Goal: Information Seeking & Learning: Find contact information

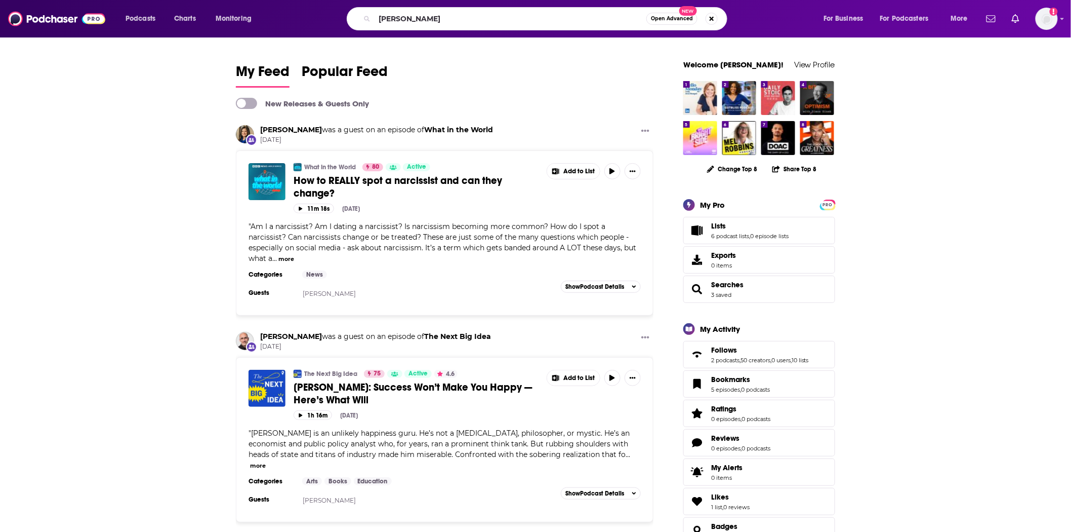
type input "[PERSON_NAME]"
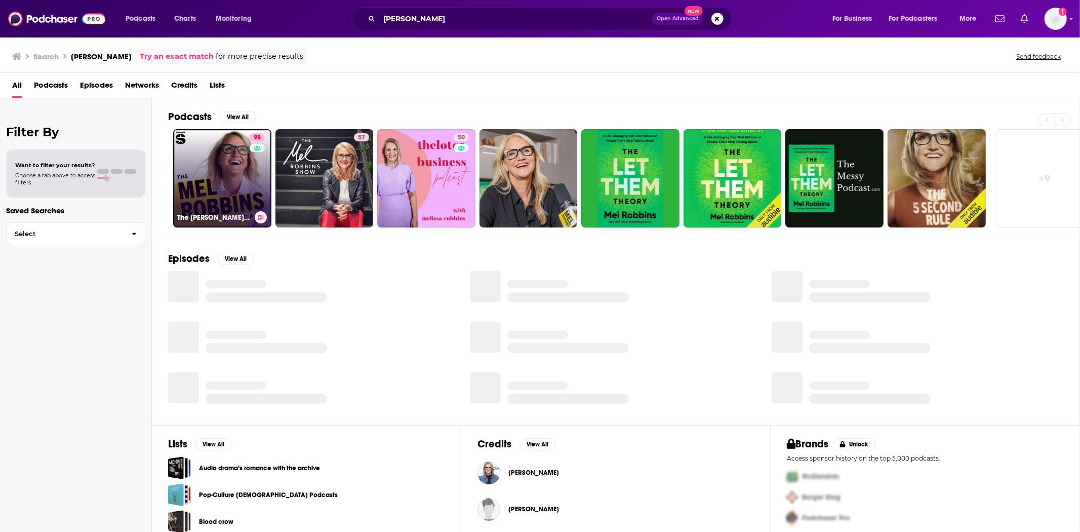
click at [240, 148] on link "98 The [PERSON_NAME] Podcast" at bounding box center [222, 178] width 98 height 98
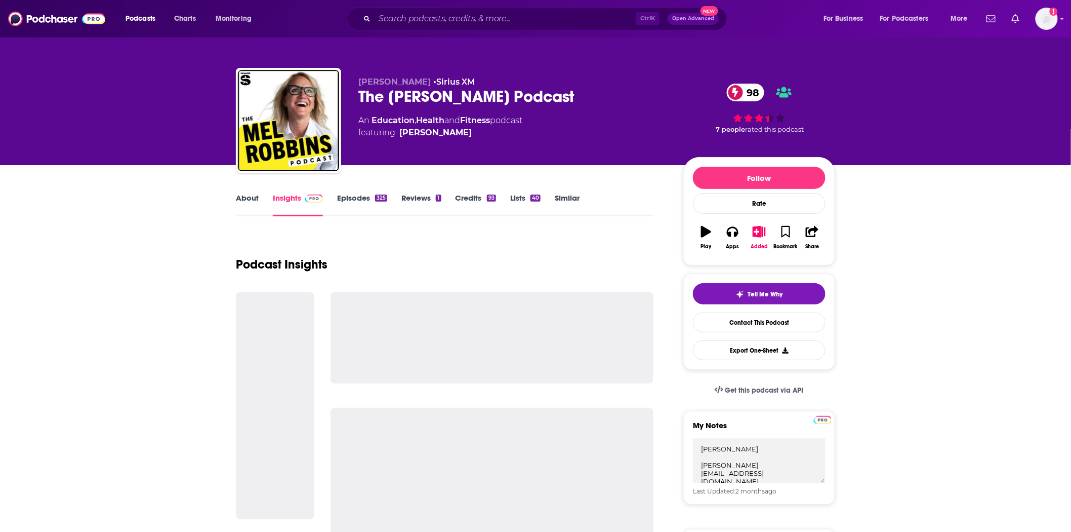
scroll to position [169, 0]
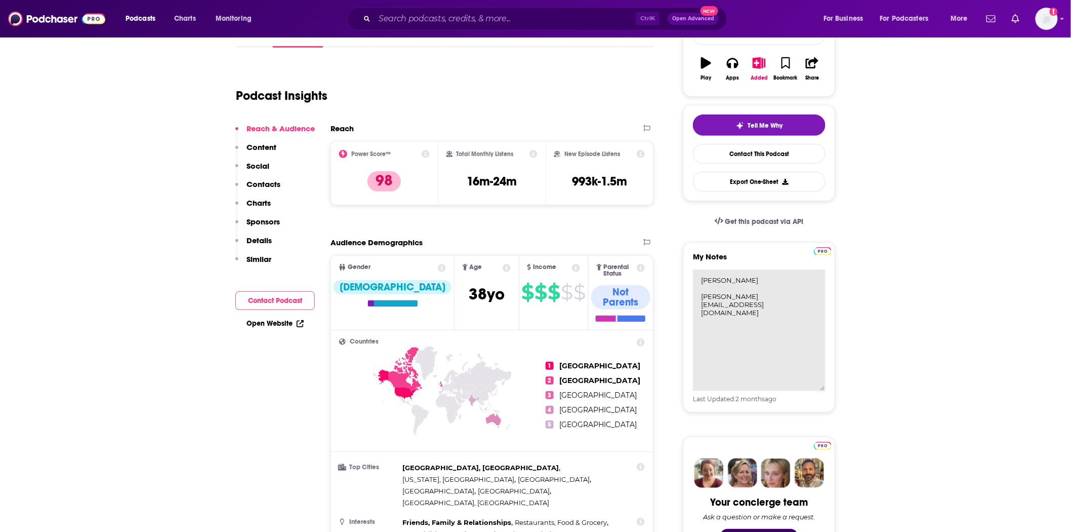
click at [805, 295] on textarea "[PERSON_NAME] [PERSON_NAME][EMAIL_ADDRESS][DOMAIN_NAME]" at bounding box center [759, 329] width 133 height 121
paste textarea "[PERSON_NAME] SVP P: [PHONE_NUMBER] ([GEOGRAPHIC_DATA] Mobile) [PHONE_NUMBER] (…"
drag, startPoint x: 771, startPoint y: 304, endPoint x: 697, endPoint y: 304, distance: 74.4
click at [697, 304] on textarea "[PERSON_NAME] [PERSON_NAME][EMAIL_ADDRESS][DOMAIN_NAME] [PERSON_NAME] SVP P: [P…" at bounding box center [759, 329] width 133 height 121
drag, startPoint x: 753, startPoint y: 297, endPoint x: 807, endPoint y: 294, distance: 54.3
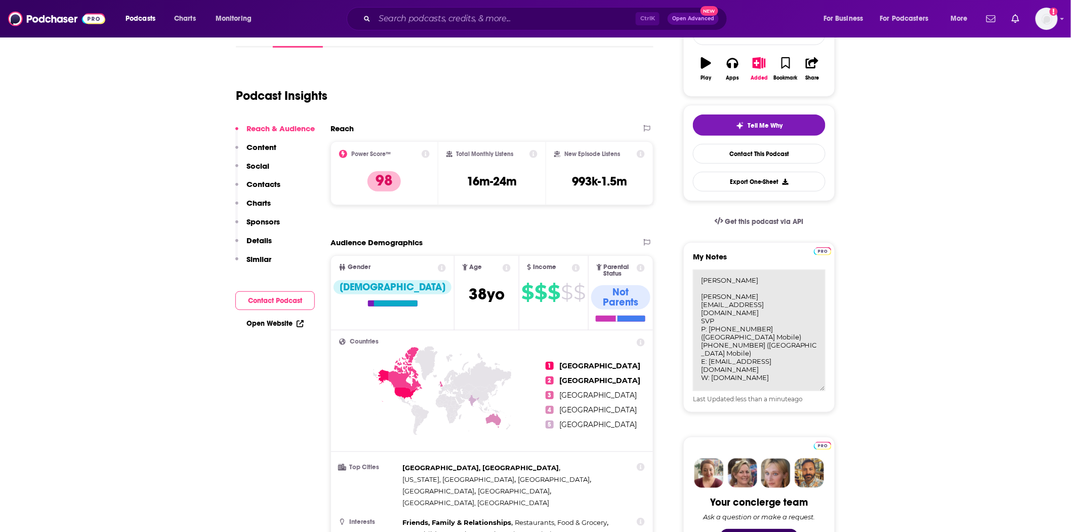
click at [807, 294] on textarea "[PERSON_NAME] [PERSON_NAME][EMAIL_ADDRESS][DOMAIN_NAME] SVP P: [PHONE_NUMBER] (…" at bounding box center [759, 329] width 133 height 121
click at [823, 331] on textarea "[PERSON_NAME] SVP P: [PHONE_NUMBER] (US Mobile) [PHONE_NUMBER] ([GEOGRAPHIC_DAT…" at bounding box center [759, 329] width 133 height 121
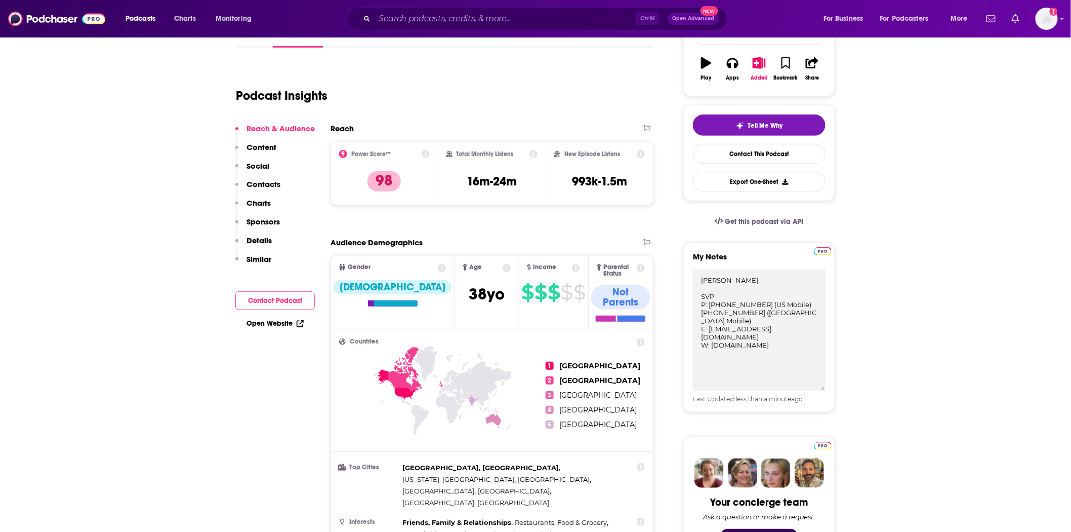
paste textarea "[PERSON_NAME], Managing Producer @[PERSON_NAME][EMAIL_ADDRESS][DOMAIN_NAME]"
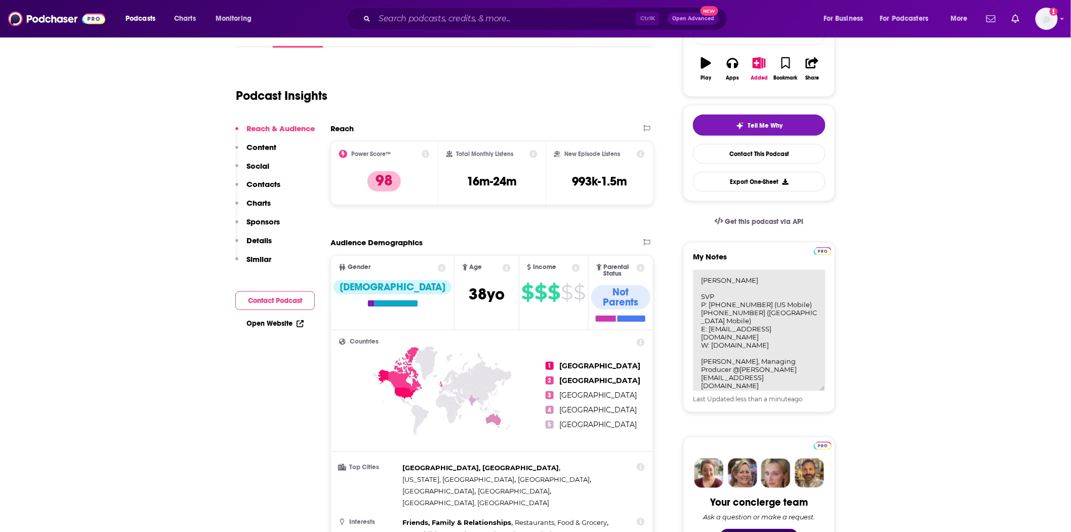
click at [708, 353] on textarea "[PERSON_NAME] SVP P: [PHONE_NUMBER] (US Mobile) [PHONE_NUMBER] ([GEOGRAPHIC_DAT…" at bounding box center [759, 329] width 133 height 121
click at [766, 376] on textarea "[PERSON_NAME] SVP P: [PHONE_NUMBER] (US Mobile) [PHONE_NUMBER] ([GEOGRAPHIC_DAT…" at bounding box center [759, 329] width 133 height 121
paste textarea "c/o 143 Studios [STREET_ADDRESS][PERSON_NAME] [GEOGRAPHIC_DATA], MA 02210"
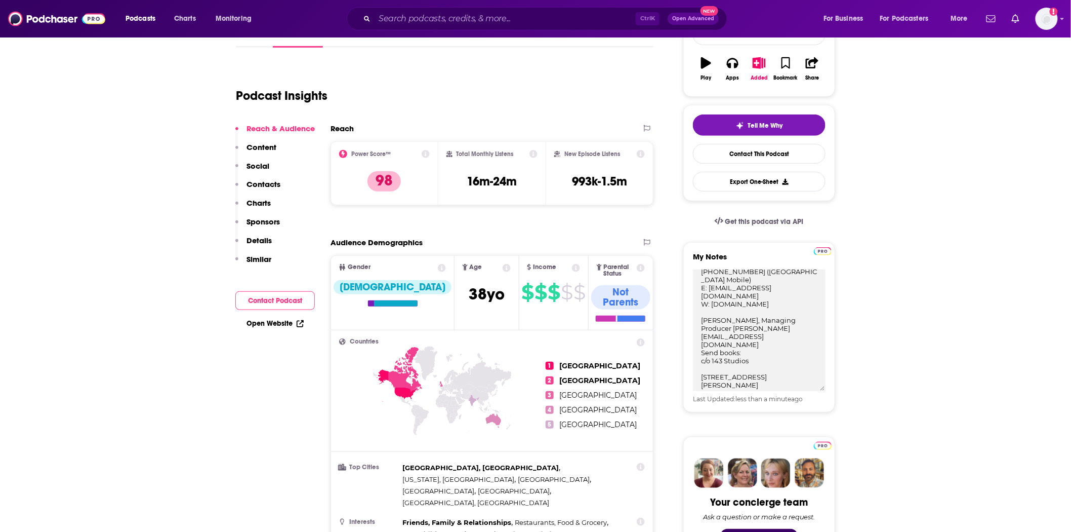
type textarea "[PERSON_NAME] SVP P: [PHONE_NUMBER] (US Mobile) [PHONE_NUMBER] ([GEOGRAPHIC_DAT…"
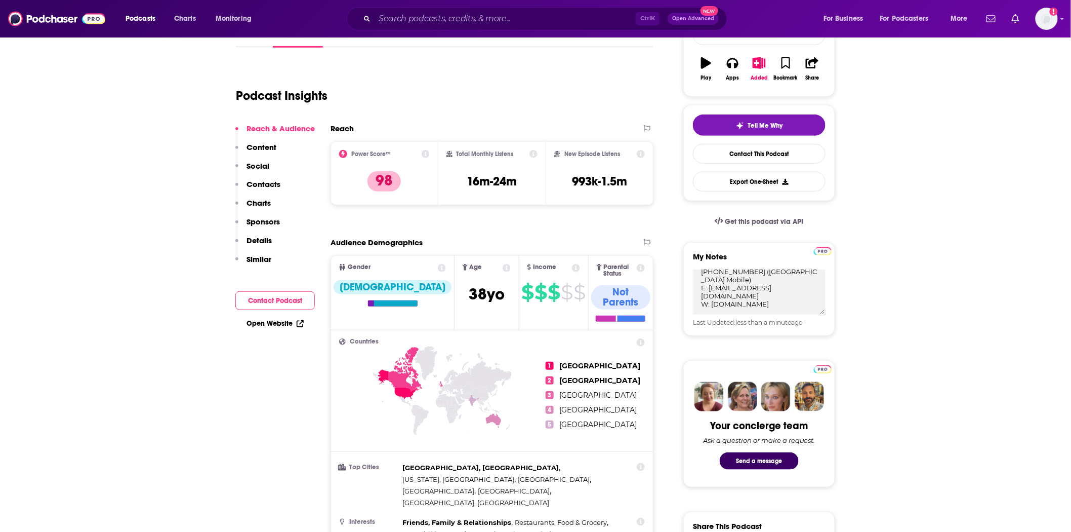
click at [65, 18] on img at bounding box center [56, 18] width 97 height 19
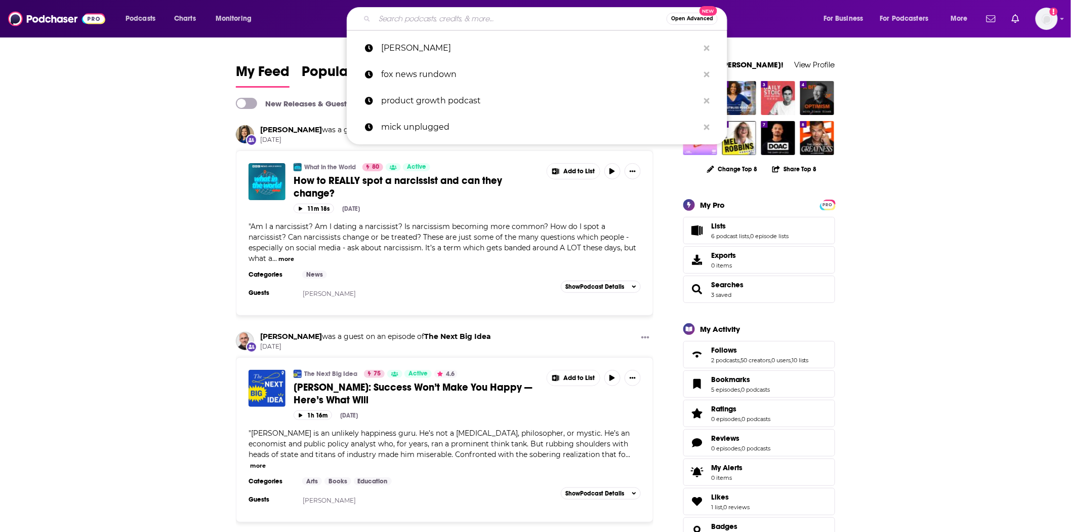
click at [388, 25] on input "Search podcasts, credits, & more..." at bounding box center [521, 19] width 292 height 16
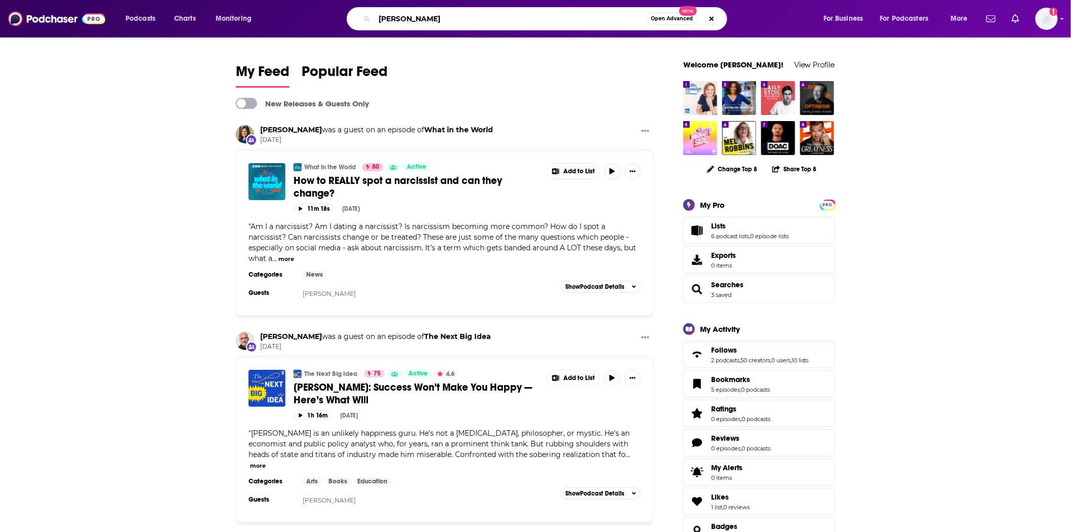
type input "[PERSON_NAME]"
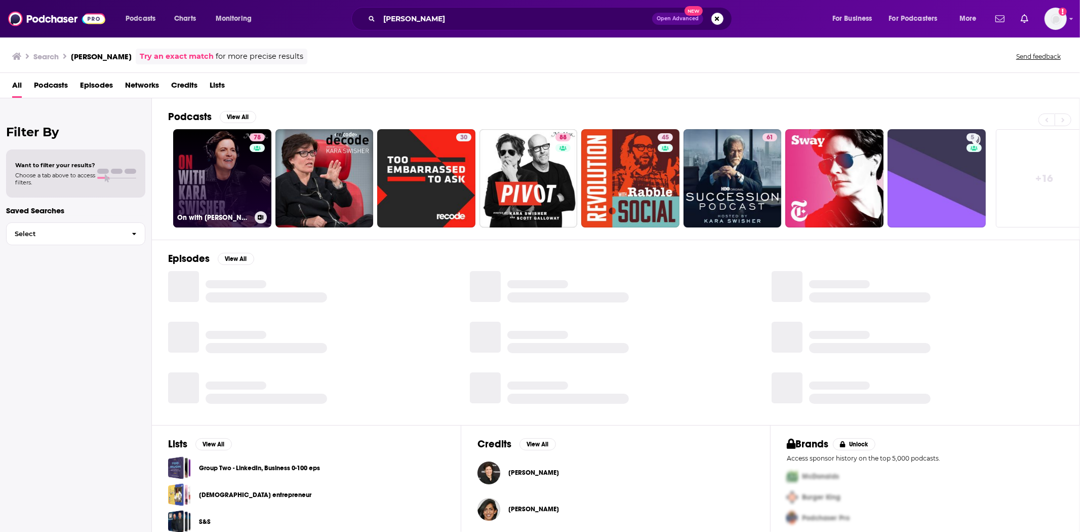
click at [198, 199] on link "78 On with [PERSON_NAME]" at bounding box center [222, 178] width 98 height 98
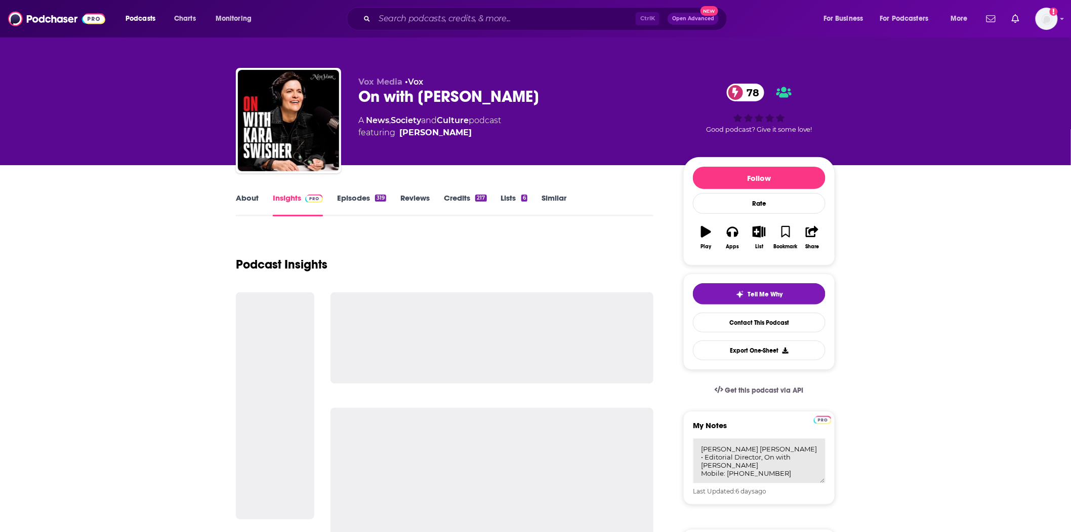
scroll to position [39, 0]
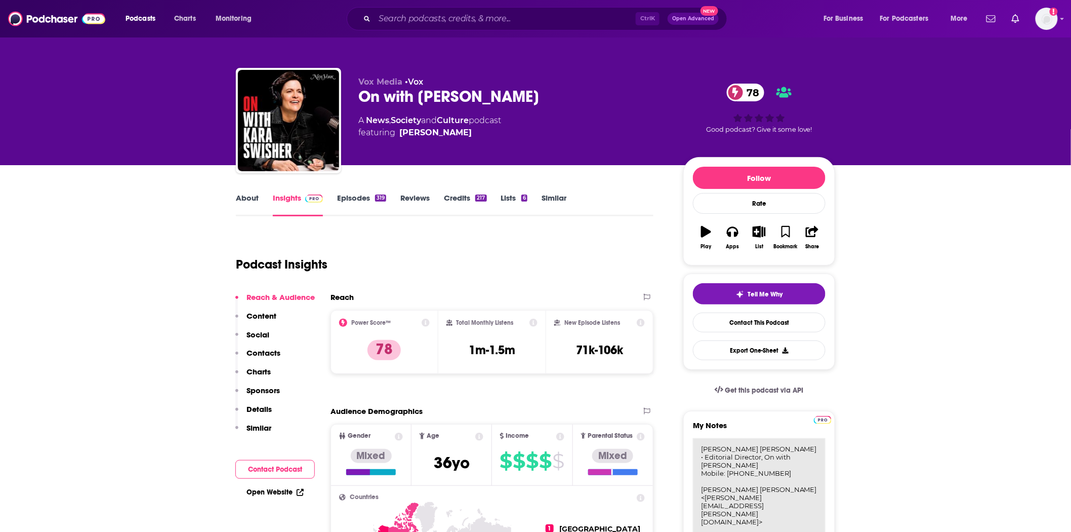
drag, startPoint x: 797, startPoint y: 454, endPoint x: 800, endPoint y: 458, distance: 5.4
click at [797, 453] on textarea "[PERSON_NAME] [PERSON_NAME] • Editorial Director, On with [PERSON_NAME] Mobile:…" at bounding box center [759, 498] width 133 height 121
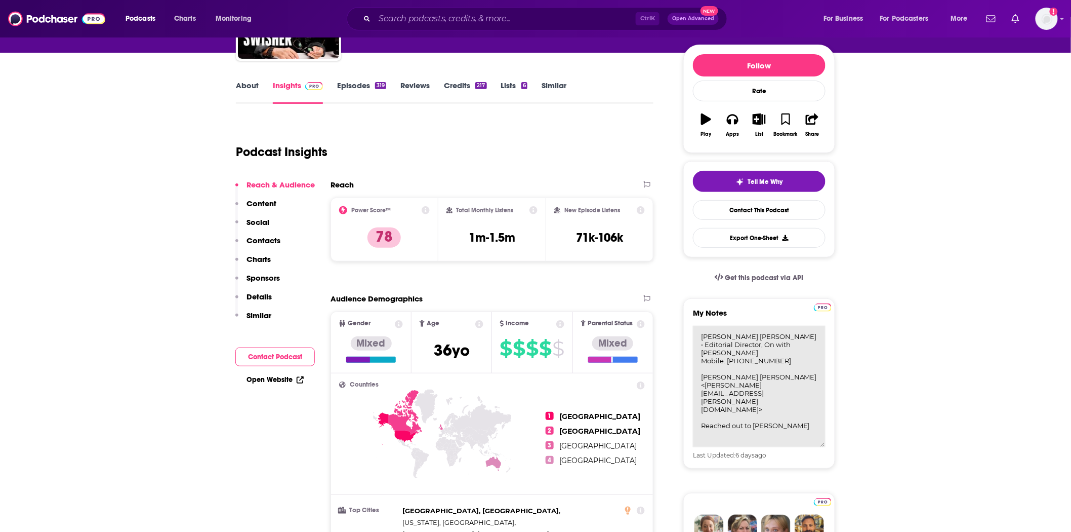
click at [816, 390] on textarea "[PERSON_NAME] [PERSON_NAME] • Editorial Director, On with [PERSON_NAME] Mobile:…" at bounding box center [759, 385] width 133 height 121
paste textarea ""[PERSON_NAME]" <[PERSON_NAME][EMAIL_ADDRESS][PERSON_NAME][DOMAIN_NAME]>"
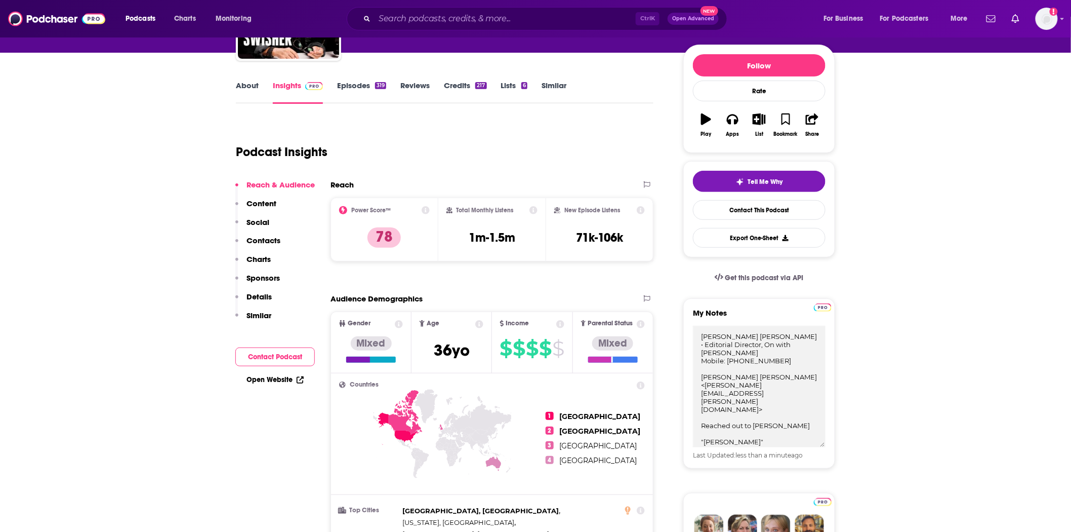
type textarea "[PERSON_NAME] [PERSON_NAME] • Editorial Director, On with [PERSON_NAME] Mobile:…"
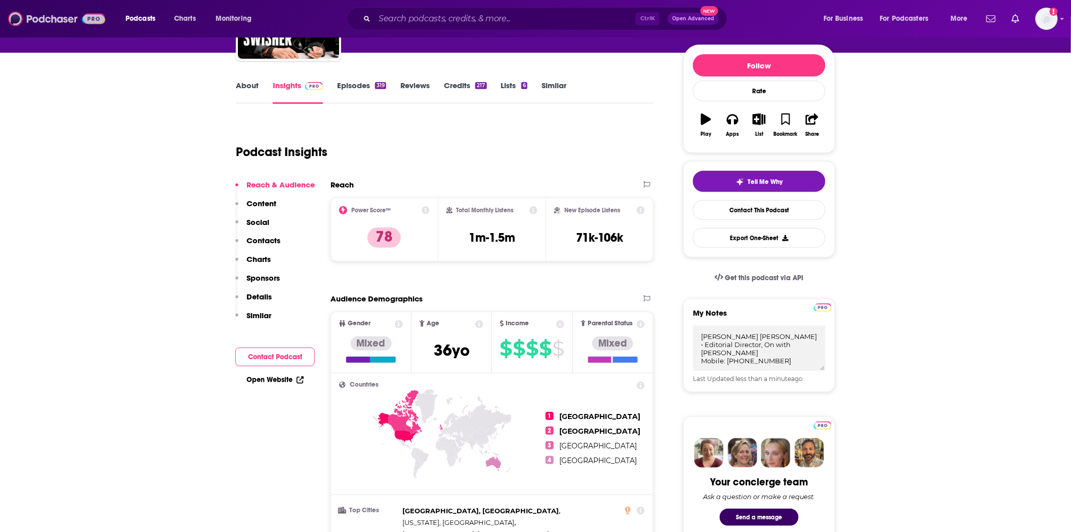
click at [32, 21] on img at bounding box center [56, 18] width 97 height 19
